Goal: Register for event/course

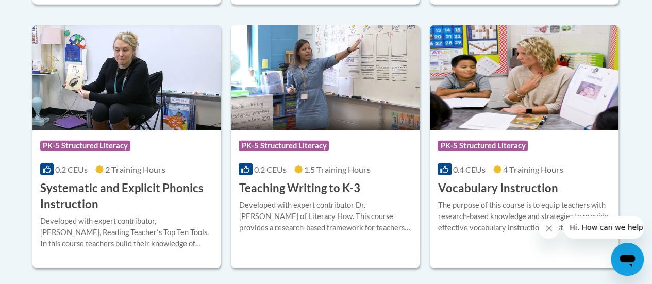
scroll to position [1235, 0]
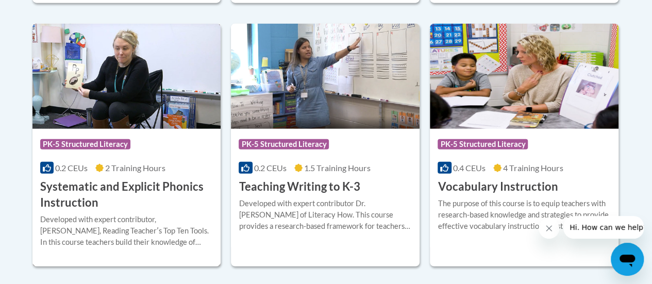
click at [153, 190] on h3 "Systematic and Explicit Phonics Instruction" at bounding box center [126, 195] width 173 height 32
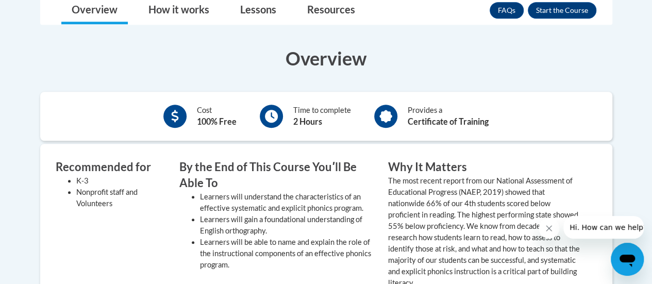
scroll to position [296, 0]
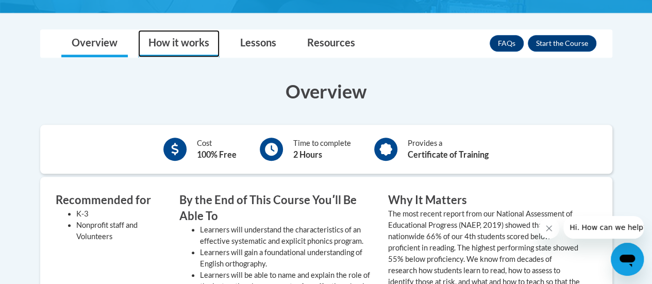
click at [193, 40] on link "How it works" at bounding box center [178, 43] width 81 height 27
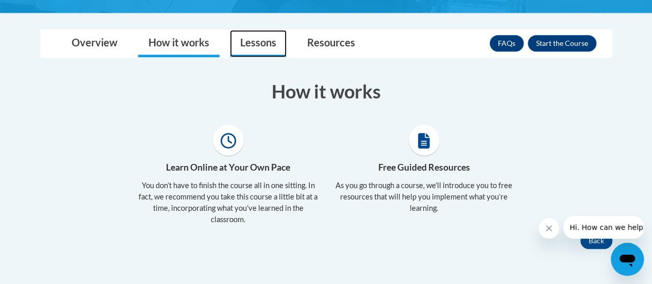
click at [261, 48] on link "Lessons" at bounding box center [258, 43] width 57 height 27
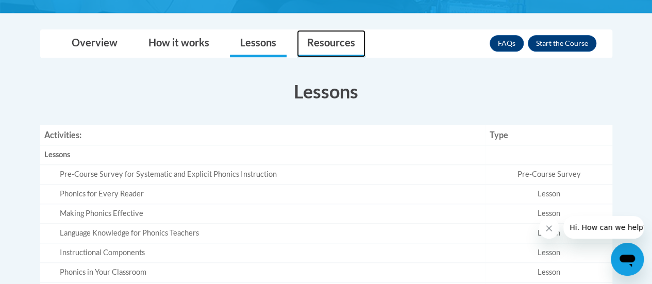
click at [312, 51] on link "Resources" at bounding box center [331, 43] width 69 height 27
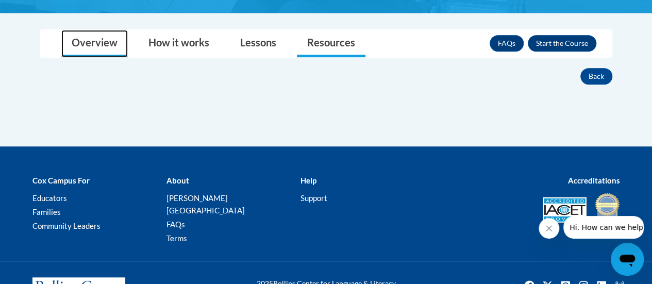
click at [108, 45] on link "Overview" at bounding box center [94, 43] width 66 height 27
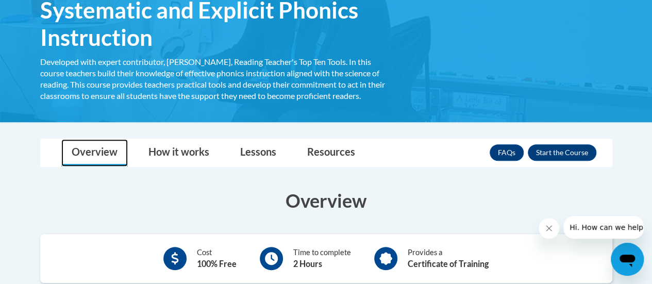
scroll to position [188, 0]
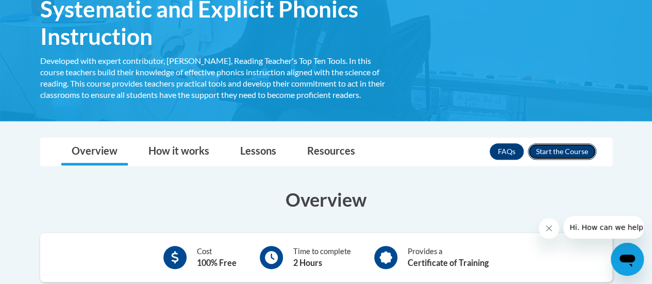
click at [551, 147] on button "Enroll" at bounding box center [562, 151] width 69 height 16
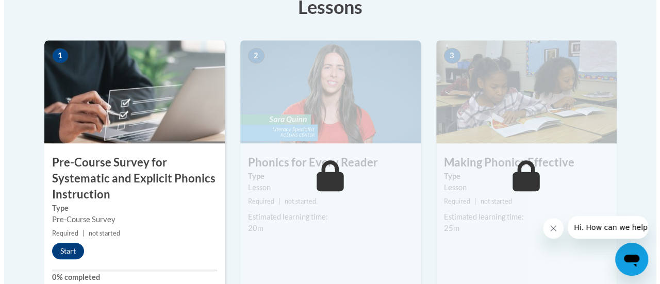
scroll to position [329, 0]
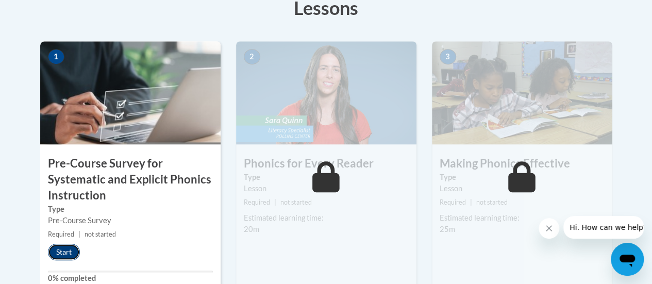
click at [69, 252] on button "Start" at bounding box center [64, 252] width 32 height 16
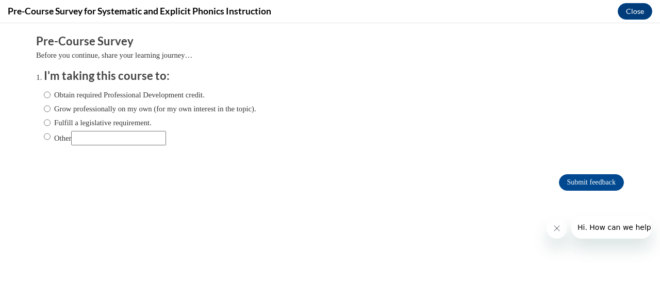
scroll to position [0, 0]
click at [54, 107] on label "Grow professionally on my own (for my own interest in the topic)." at bounding box center [150, 108] width 212 height 11
click at [51, 107] on input "Grow professionally on my own (for my own interest in the topic)." at bounding box center [47, 108] width 7 height 11
radio input "true"
click at [121, 93] on label "Obtain required Professional Development credit." at bounding box center [124, 94] width 161 height 11
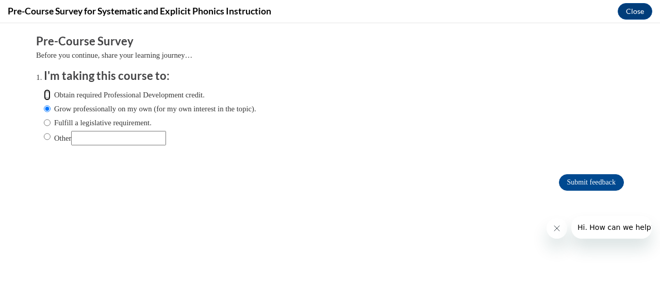
click at [51, 93] on input "Obtain required Professional Development credit." at bounding box center [47, 94] width 7 height 11
radio input "true"
click at [86, 106] on label "Grow professionally on my own (for my own interest in the topic)." at bounding box center [150, 108] width 212 height 11
click at [51, 106] on input "Grow professionally on my own (for my own interest in the topic)." at bounding box center [47, 108] width 7 height 11
radio input "true"
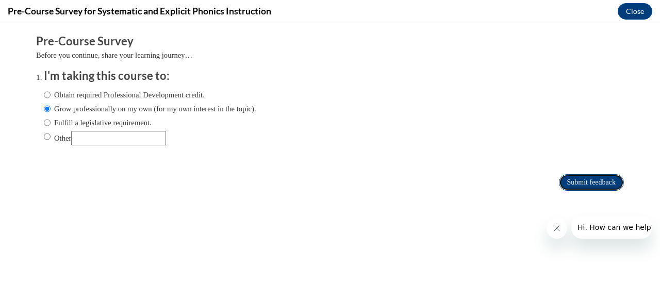
click at [565, 177] on input "Submit feedback" at bounding box center [591, 182] width 65 height 16
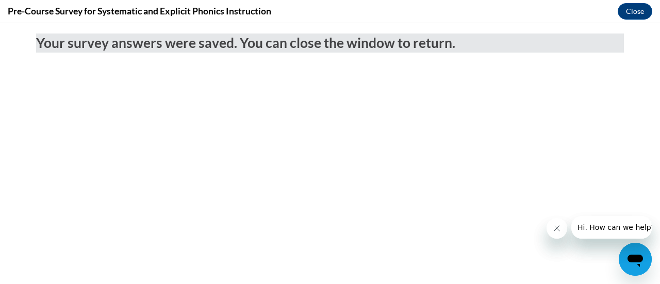
click at [555, 230] on icon "Close message from company" at bounding box center [556, 228] width 8 height 8
click at [646, 7] on button "Close" at bounding box center [634, 11] width 35 height 16
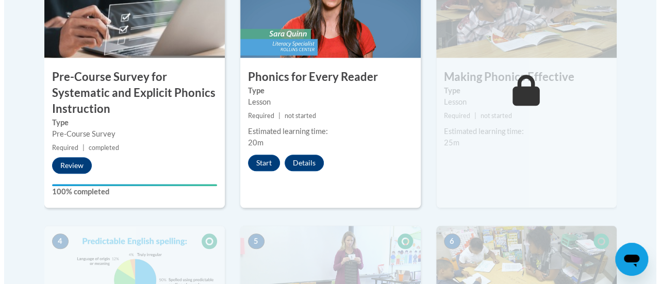
scroll to position [415, 0]
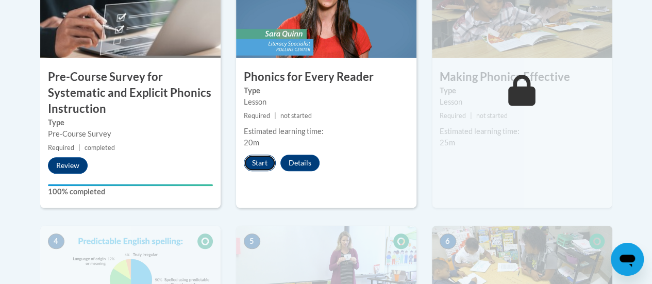
click at [266, 160] on button "Start" at bounding box center [260, 163] width 32 height 16
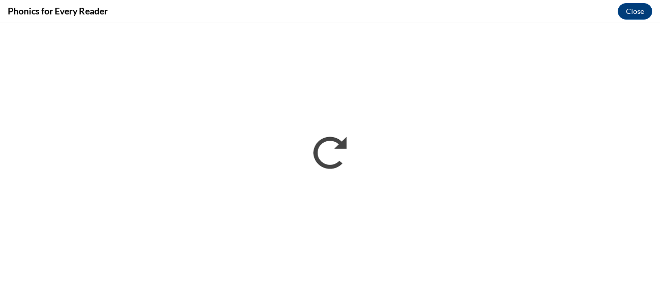
scroll to position [0, 0]
click at [627, 11] on button "Close" at bounding box center [634, 11] width 35 height 16
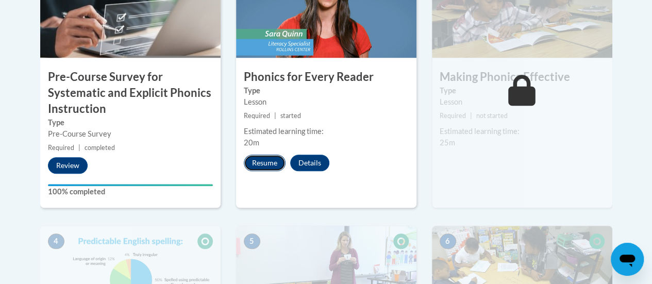
click at [259, 160] on button "Resume" at bounding box center [265, 163] width 42 height 16
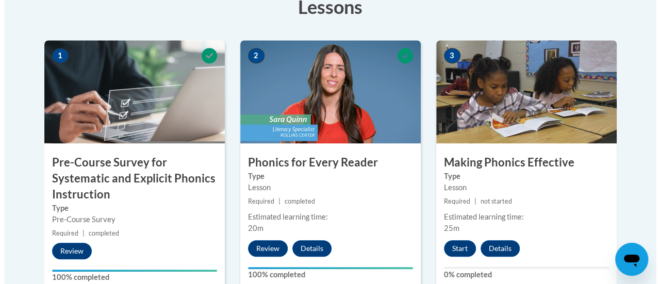
scroll to position [331, 0]
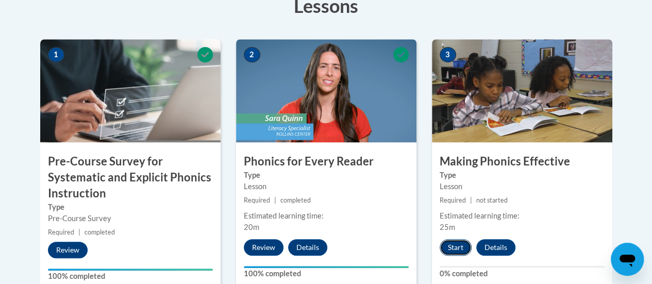
click at [454, 251] on button "Start" at bounding box center [456, 247] width 32 height 16
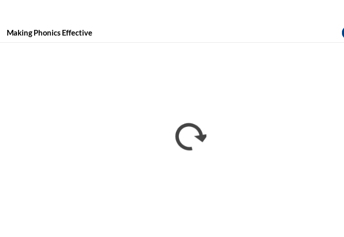
scroll to position [363, 0]
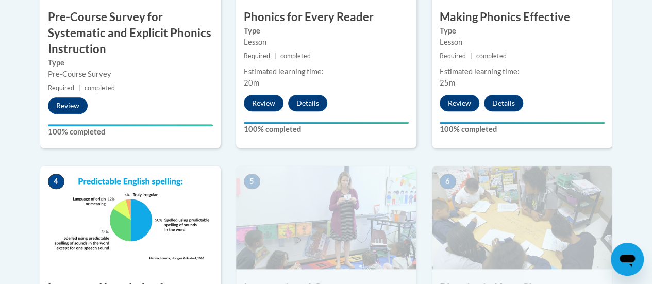
scroll to position [478, 0]
